Goal: Transaction & Acquisition: Obtain resource

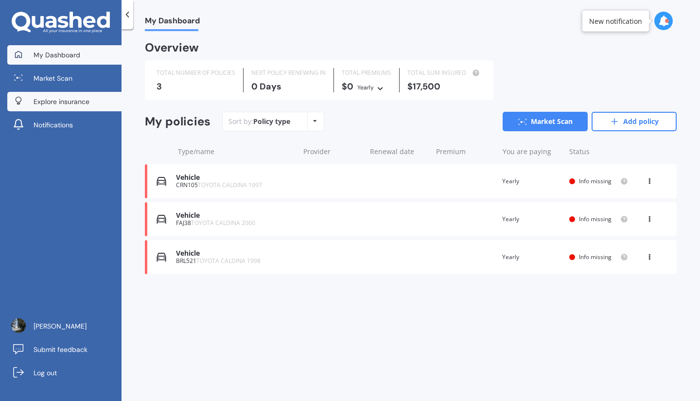
click at [85, 96] on link "Explore insurance" at bounding box center [64, 101] width 114 height 19
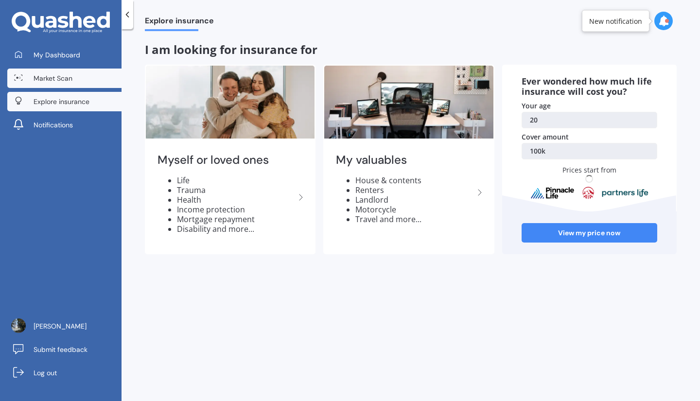
click at [85, 87] on link "Market Scan" at bounding box center [64, 78] width 114 height 19
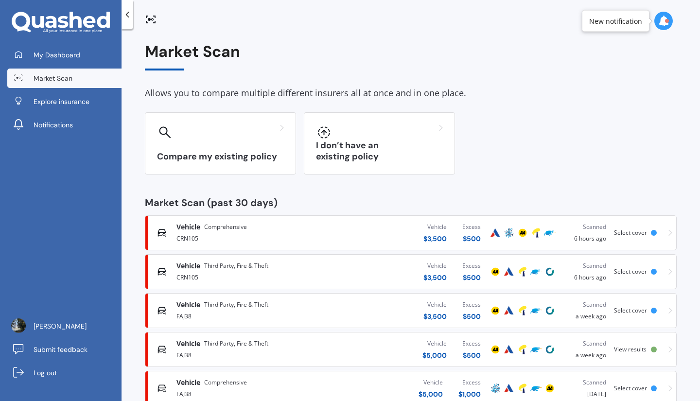
click at [298, 149] on div "Compare my existing policy I don’t have an existing policy" at bounding box center [411, 143] width 532 height 62
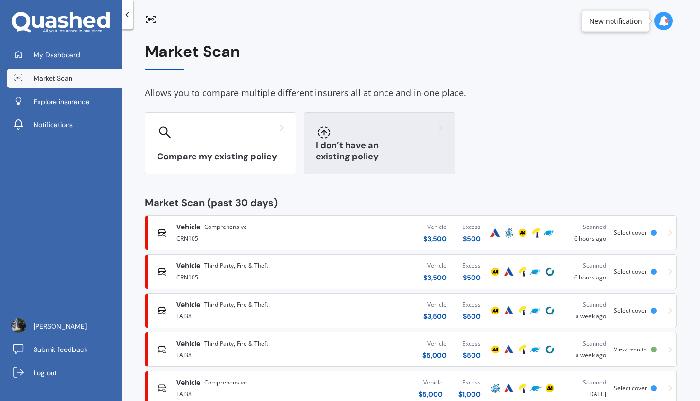
click at [322, 153] on h3 "I don’t have an existing policy" at bounding box center [379, 151] width 127 height 22
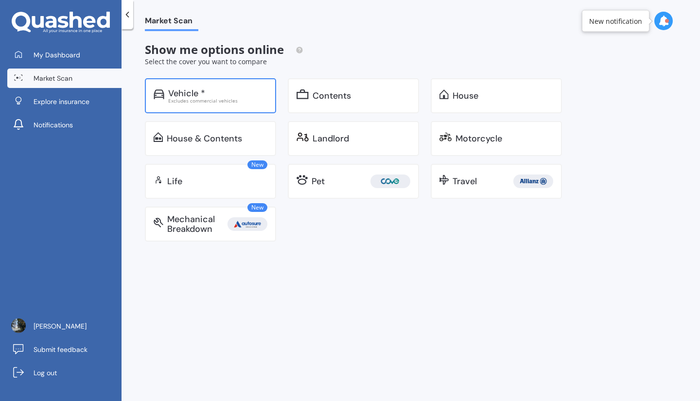
click at [230, 100] on div "Excludes commercial vehicles" at bounding box center [217, 100] width 99 height 5
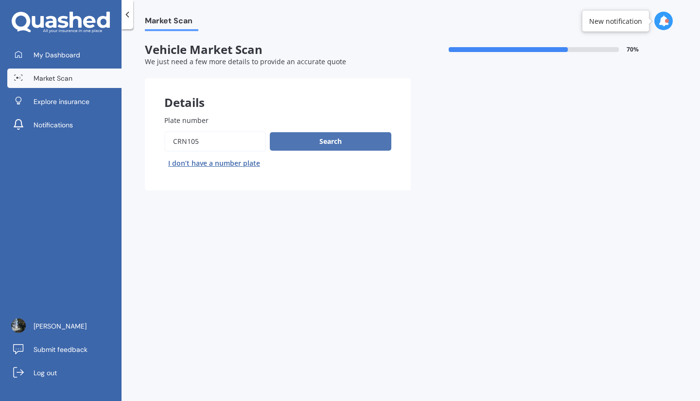
click at [306, 141] on button "Search" at bounding box center [331, 141] width 122 height 18
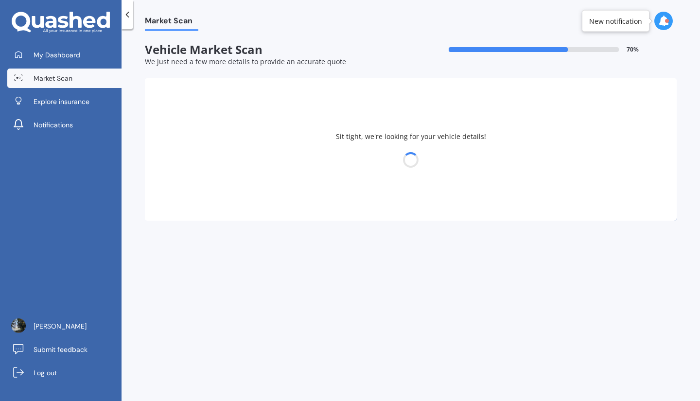
select select "TOYOTA"
select select "CALDINA"
select select "27"
select select "07"
select select "2005"
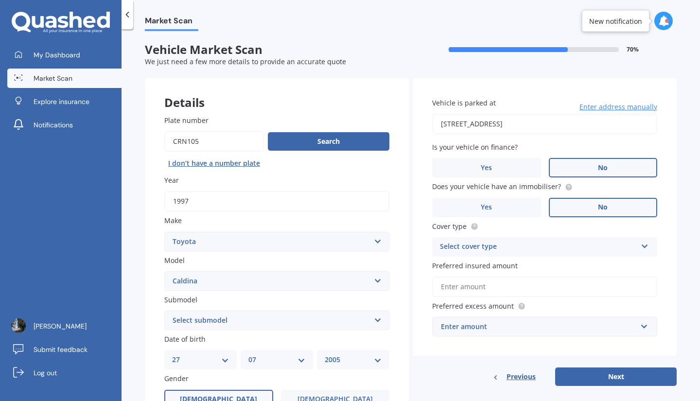
scroll to position [53, 0]
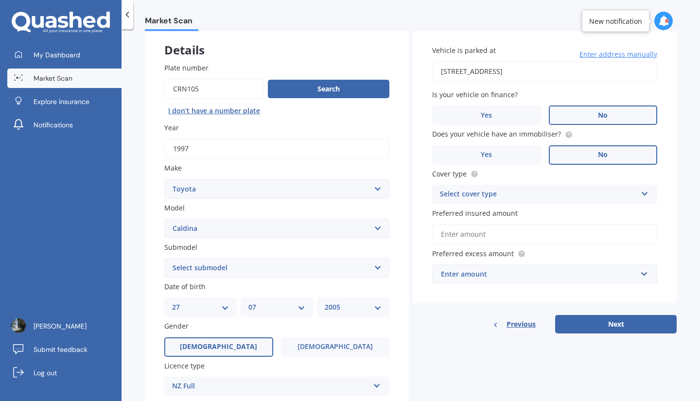
click at [229, 273] on select "Select submodel (All other) Diesel 4WD Turbo Diesel Non-Turbo GT-T Turbo Petrol…" at bounding box center [276, 267] width 225 height 19
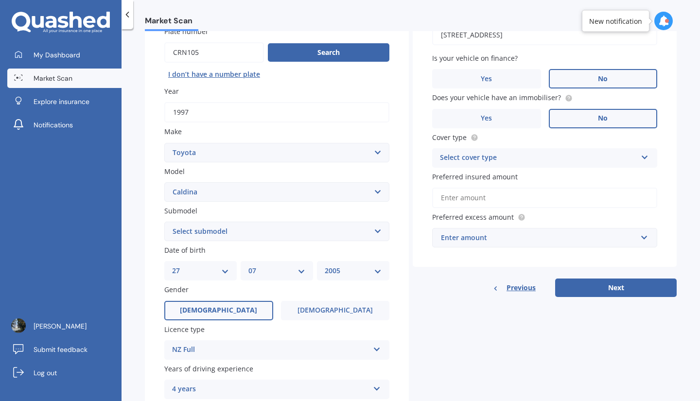
scroll to position [90, 0]
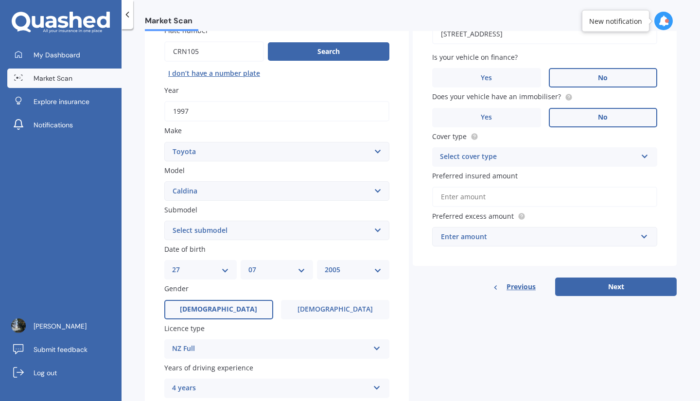
click at [252, 244] on div "Plate number Search I don’t have a number plate Year [DATE] Make Select make AC…" at bounding box center [277, 284] width 264 height 557
click at [260, 238] on select "Select submodel (All other) Diesel 4WD Turbo Diesel Non-Turbo GT-T Turbo Petrol…" at bounding box center [276, 230] width 225 height 19
select select "PETROL 4WD NON-TURBO"
click at [164, 222] on select "Select submodel (All other) Diesel 4WD Turbo Diesel Non-Turbo GT-T Turbo Petrol…" at bounding box center [276, 230] width 225 height 19
click at [217, 274] on select "DD 01 02 03 04 05 06 07 08 09 10 11 12 13 14 15 16 17 18 19 20 21 22 23 24 25 2…" at bounding box center [200, 269] width 57 height 11
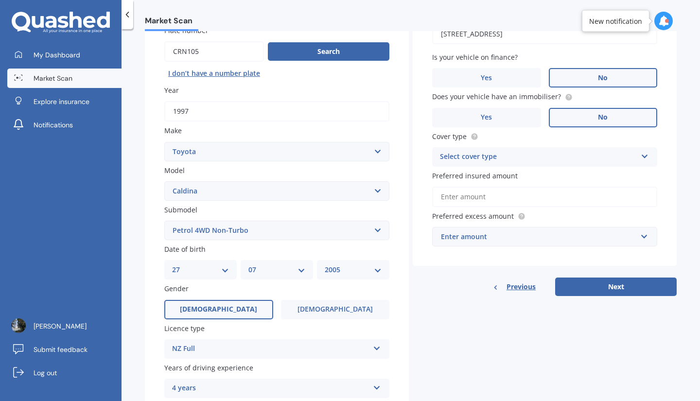
select select "14"
click at [293, 279] on div "MM 01 02 03 04 05 06 07 08 09 10 11 12" at bounding box center [277, 269] width 72 height 19
click at [287, 275] on select "MM 01 02 03 04 05 06 07 08 09 10 11 12" at bounding box center [276, 269] width 57 height 11
select select "12"
click at [337, 266] on select "YYYY 2025 2024 2023 2022 2021 2020 2019 2018 2017 2016 2015 2014 2013 2012 2011…" at bounding box center [353, 269] width 57 height 11
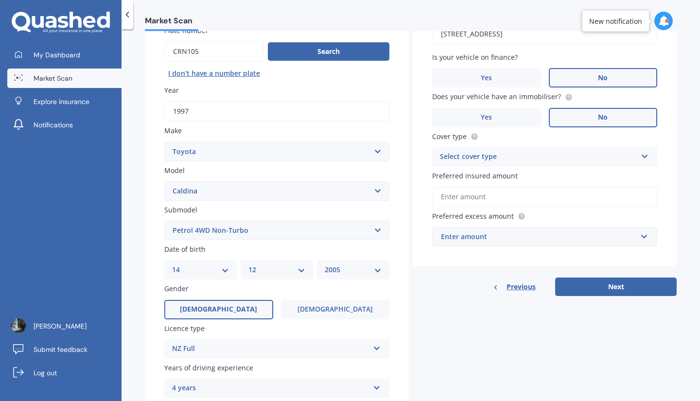
select select "1975"
click at [305, 291] on label "Gender" at bounding box center [274, 288] width 221 height 10
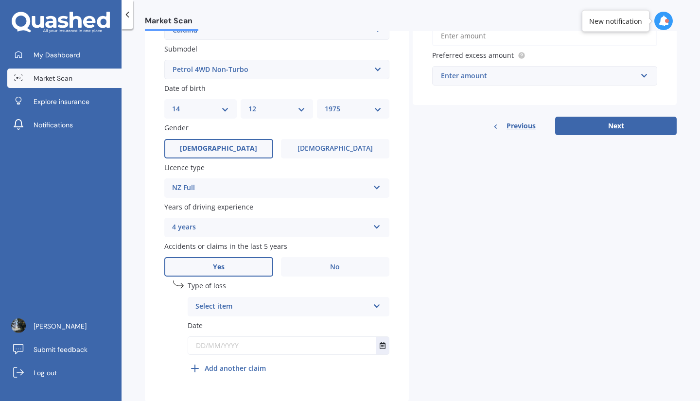
scroll to position [254, 0]
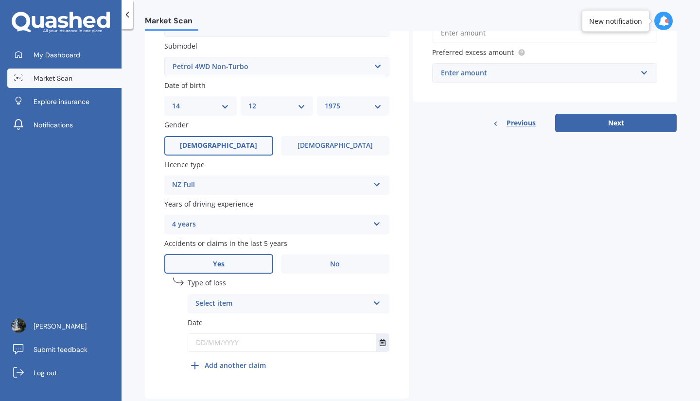
click at [225, 229] on div "4 years" at bounding box center [270, 225] width 197 height 12
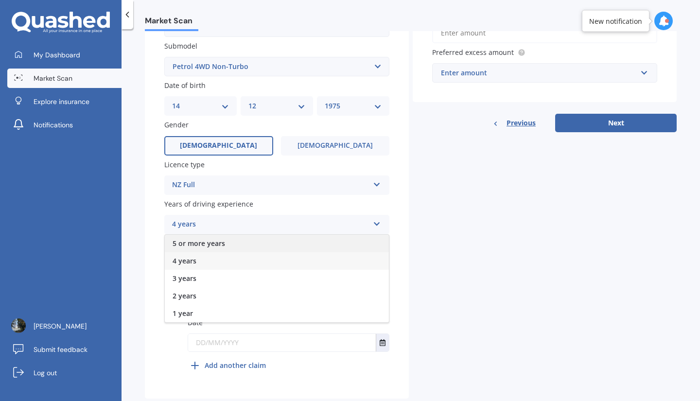
click at [211, 248] on span "5 or more years" at bounding box center [199, 243] width 53 height 9
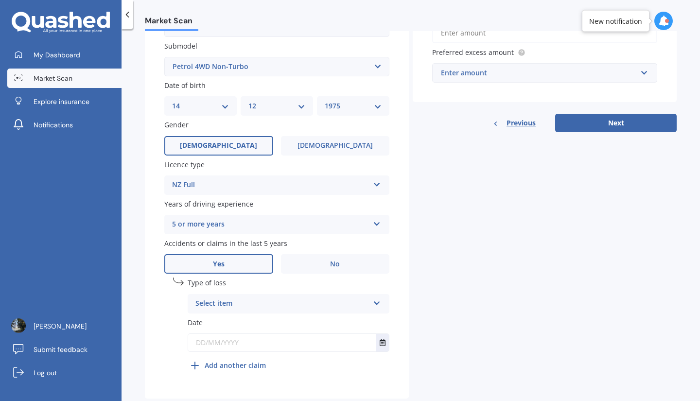
scroll to position [280, 0]
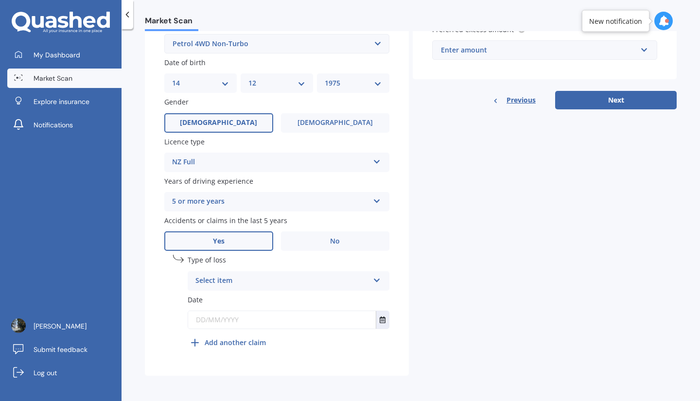
click at [238, 288] on div "Select item At fault accident Not at fault accident" at bounding box center [289, 280] width 202 height 19
click at [242, 302] on span "At fault accident" at bounding box center [223, 299] width 55 height 9
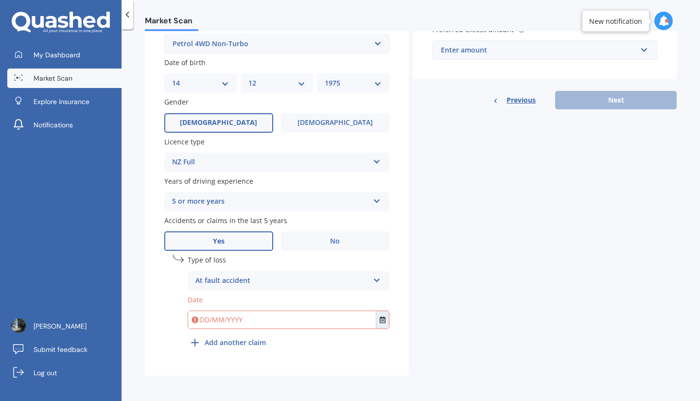
click at [245, 326] on input "text" at bounding box center [282, 320] width 188 height 18
click at [338, 321] on input "[DATE]" at bounding box center [282, 320] width 188 height 18
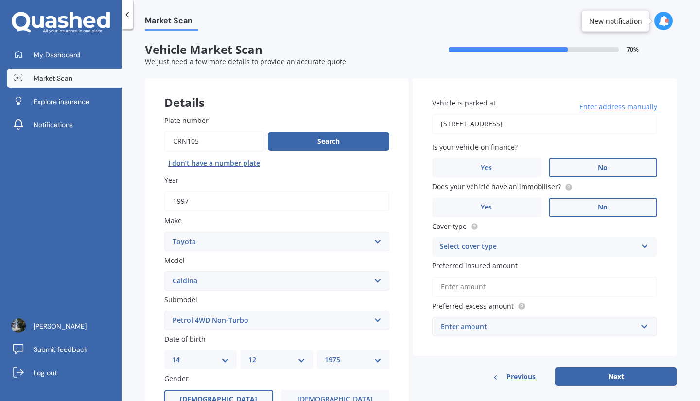
scroll to position [7, 0]
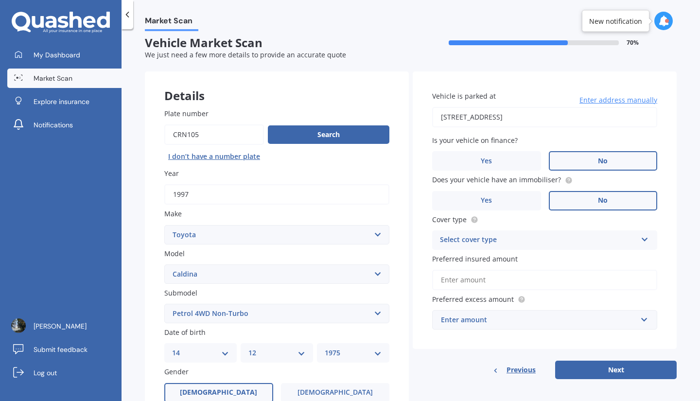
type input "[DATE]"
click at [524, 113] on input "[STREET_ADDRESS]" at bounding box center [544, 117] width 225 height 20
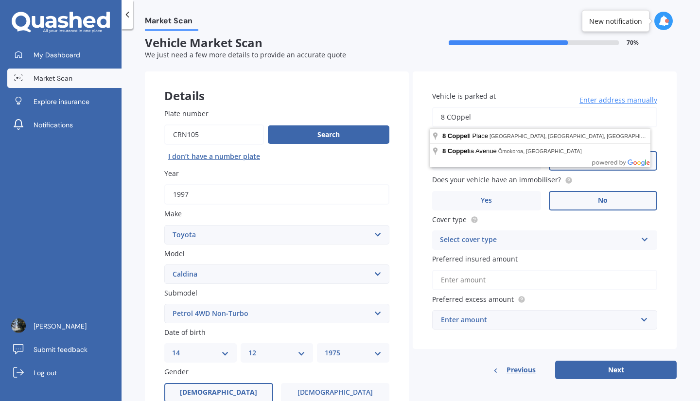
click at [524, 113] on input "8 COppel" at bounding box center [544, 117] width 225 height 20
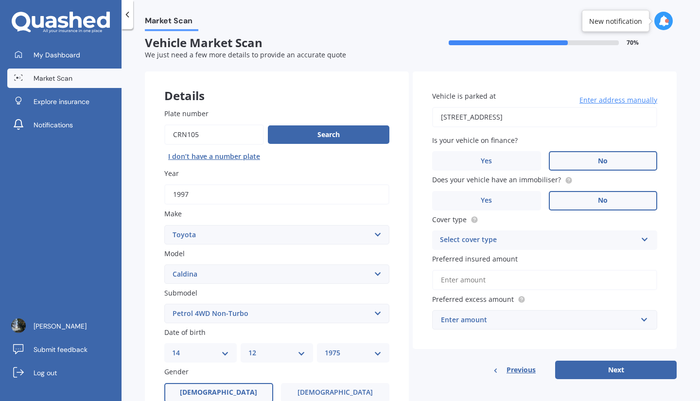
type input "[STREET_ADDRESS]"
click at [504, 246] on div "Select cover type" at bounding box center [538, 240] width 197 height 12
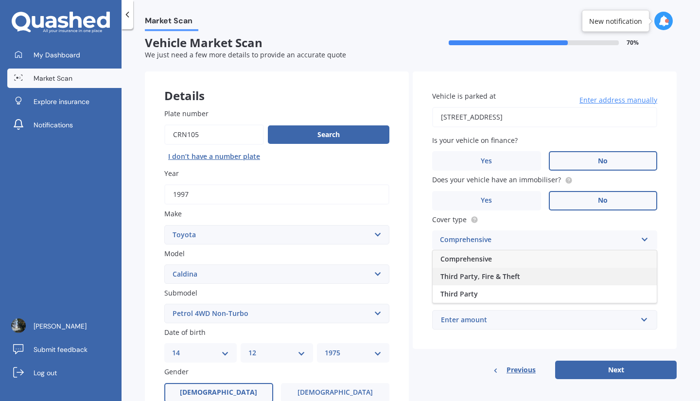
click at [497, 275] on span "Third Party, Fire & Theft" at bounding box center [480, 276] width 80 height 9
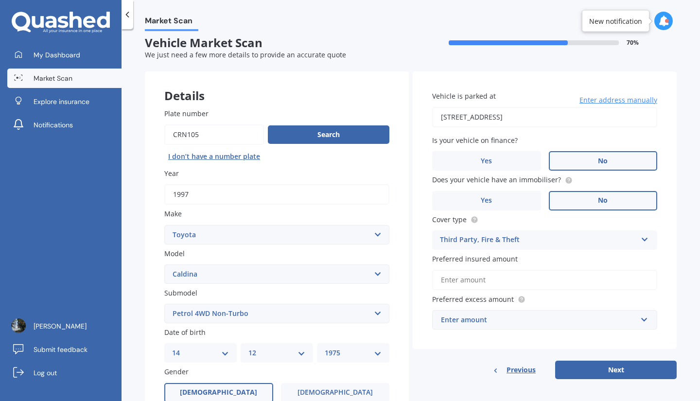
click at [500, 283] on input "Preferred insured amount" at bounding box center [544, 280] width 225 height 20
type input "$5"
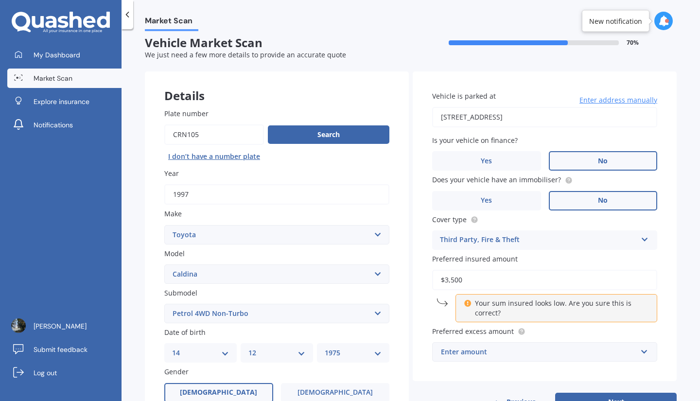
type input "$3,500"
click at [524, 352] on div "Enter amount" at bounding box center [539, 352] width 196 height 11
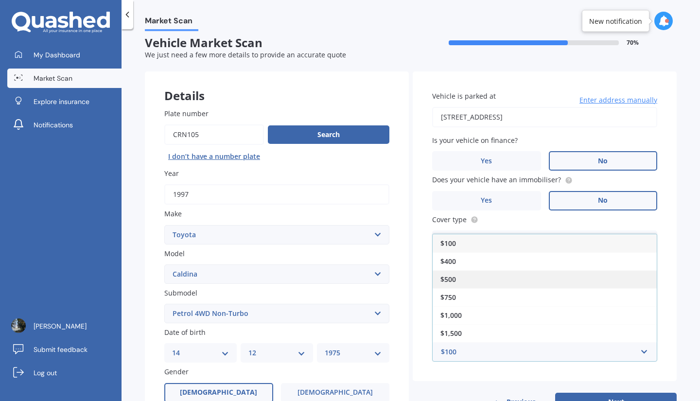
click at [514, 279] on div "$500" at bounding box center [545, 279] width 224 height 18
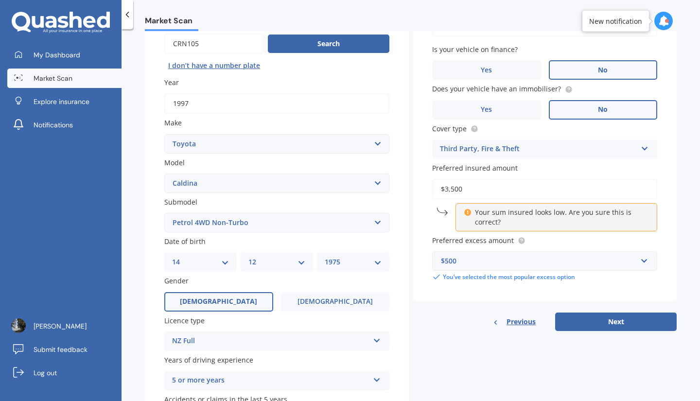
scroll to position [98, 0]
click at [589, 322] on button "Next" at bounding box center [616, 321] width 122 height 18
select select "14"
select select "12"
select select "1975"
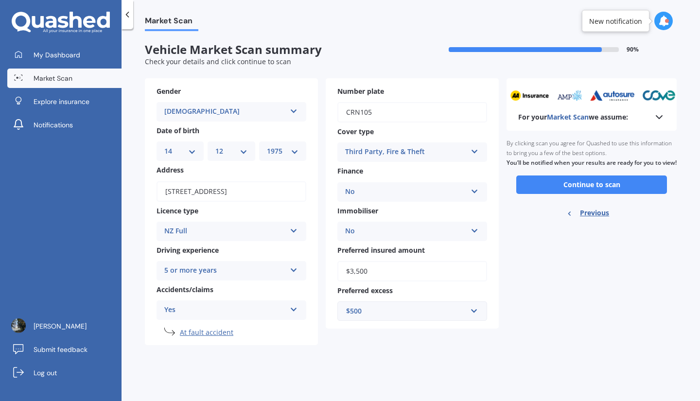
scroll to position [0, 0]
click at [548, 193] on button "Continue to scan" at bounding box center [591, 185] width 151 height 18
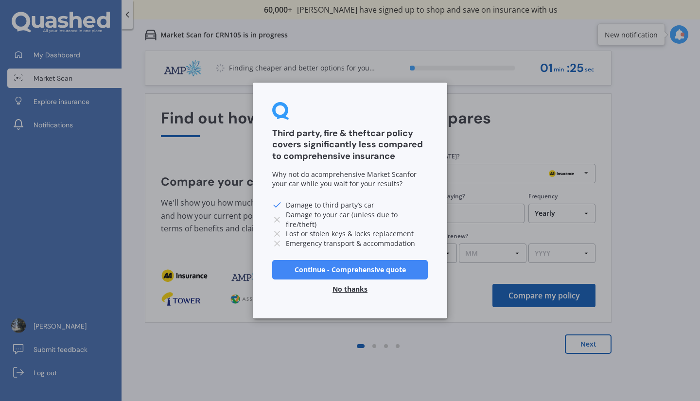
click at [357, 287] on button "No thanks" at bounding box center [350, 289] width 47 height 19
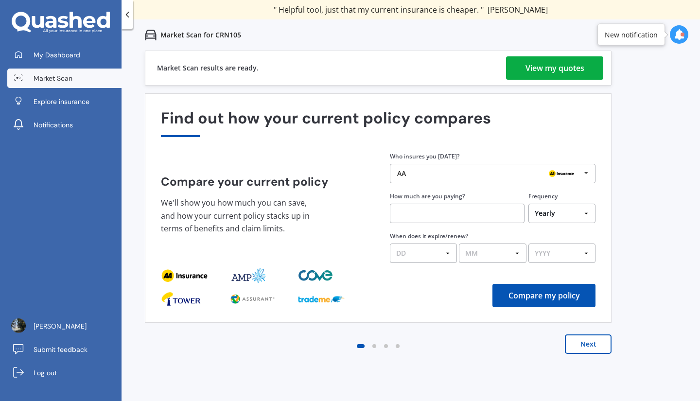
click at [528, 63] on div "View my quotes" at bounding box center [555, 67] width 59 height 23
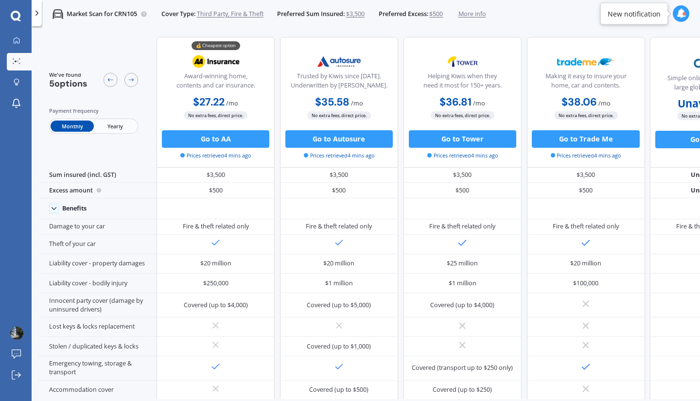
click at [126, 125] on span "Yearly" at bounding box center [115, 126] width 43 height 11
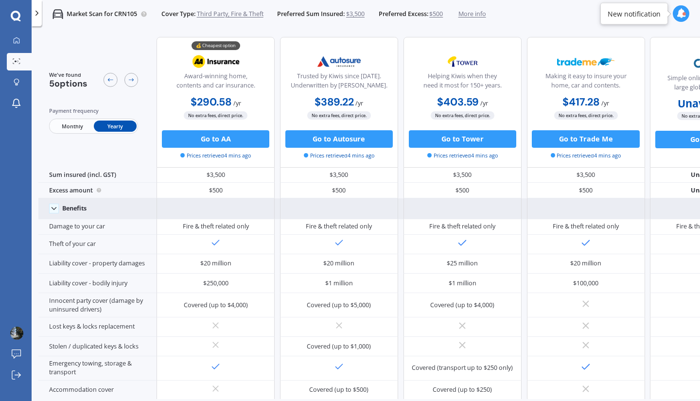
click at [54, 213] on div "Benefits" at bounding box center [97, 208] width 118 height 21
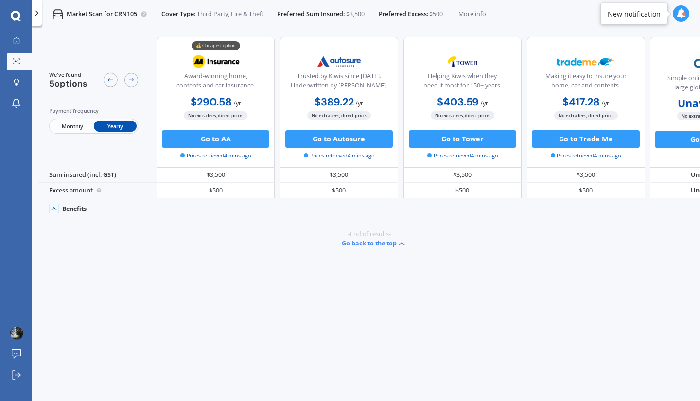
click at [54, 213] on div "Benefits" at bounding box center [97, 208] width 118 height 21
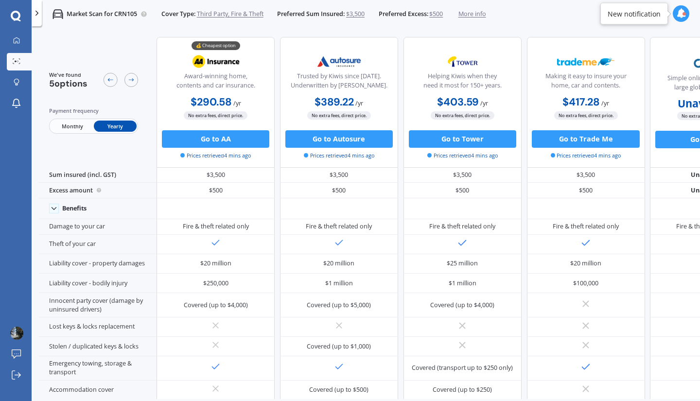
click at [73, 128] on span "Monthly" at bounding box center [72, 126] width 43 height 11
click at [124, 124] on span "Yearly" at bounding box center [115, 126] width 43 height 11
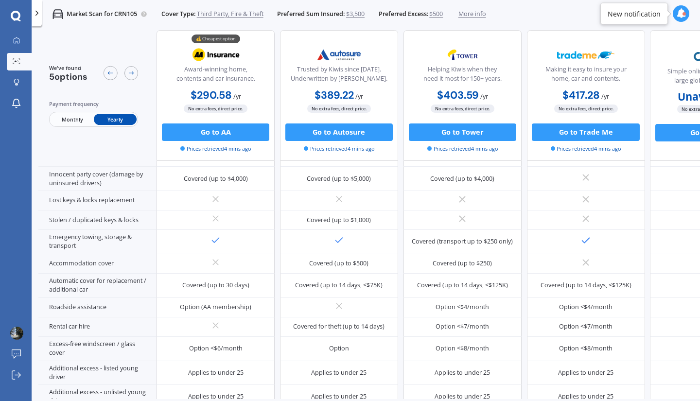
scroll to position [140, 0]
